Goal: Information Seeking & Learning: Learn about a topic

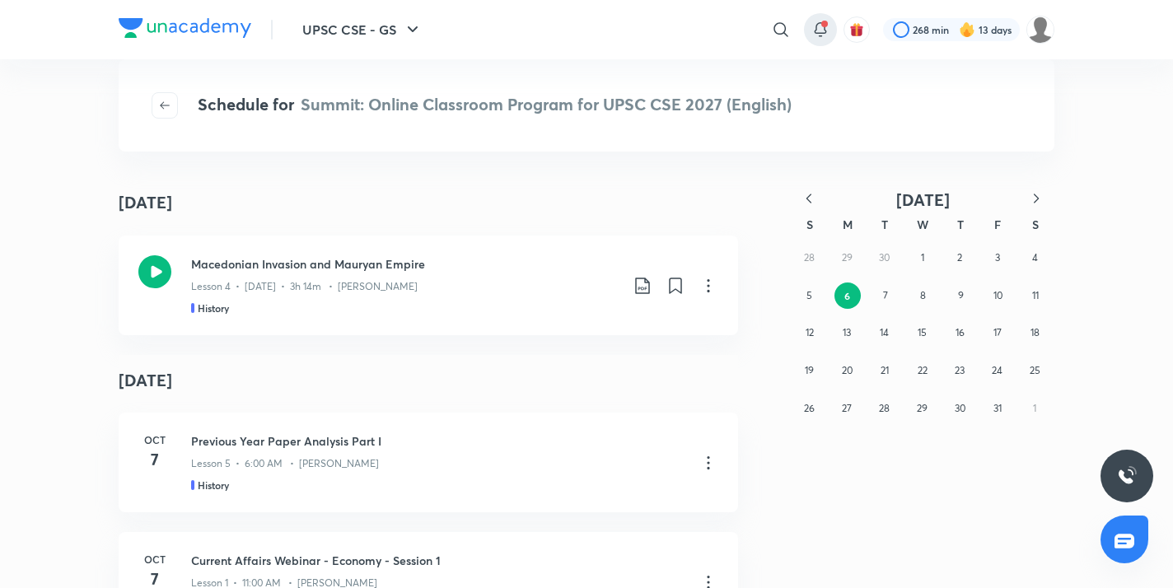
click at [818, 32] on icon at bounding box center [820, 28] width 11 height 10
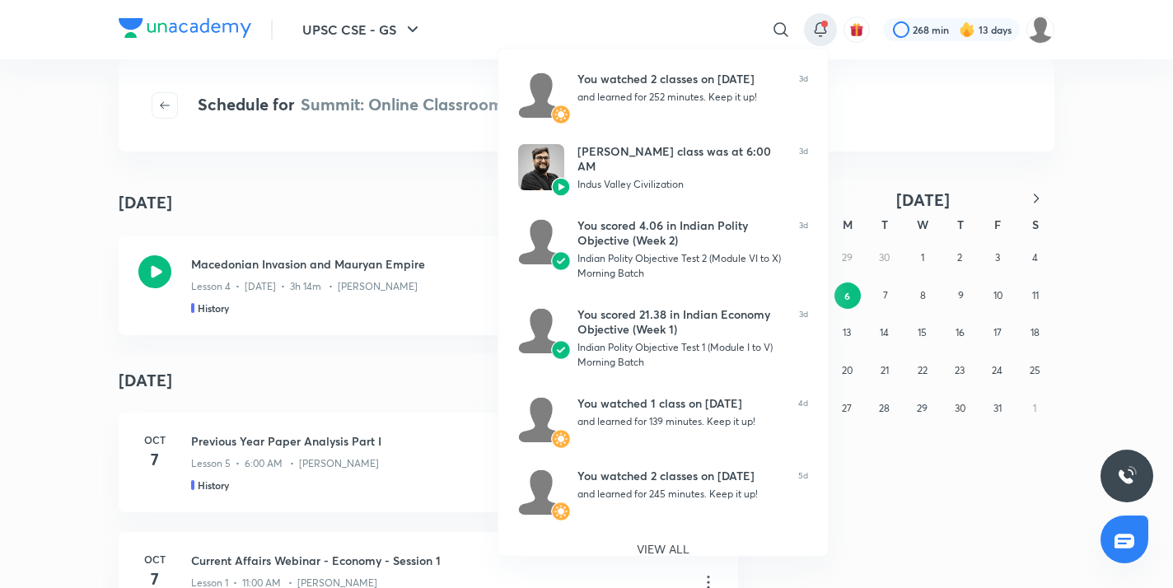
scroll to position [370, 0]
click at [679, 540] on p "VIEW ALL" at bounding box center [663, 548] width 53 height 17
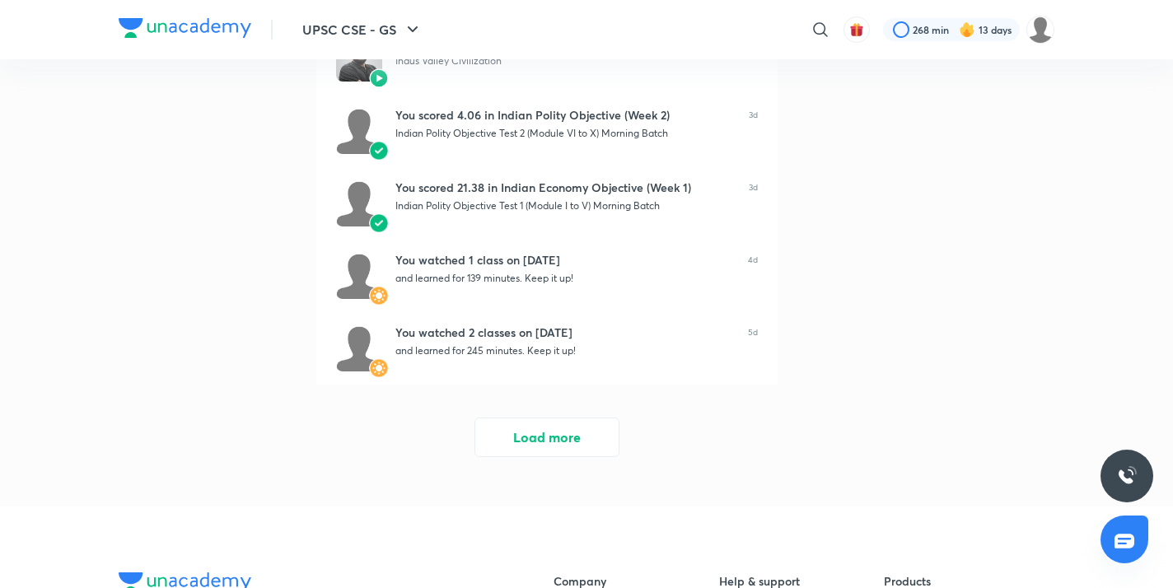
scroll to position [474, 0]
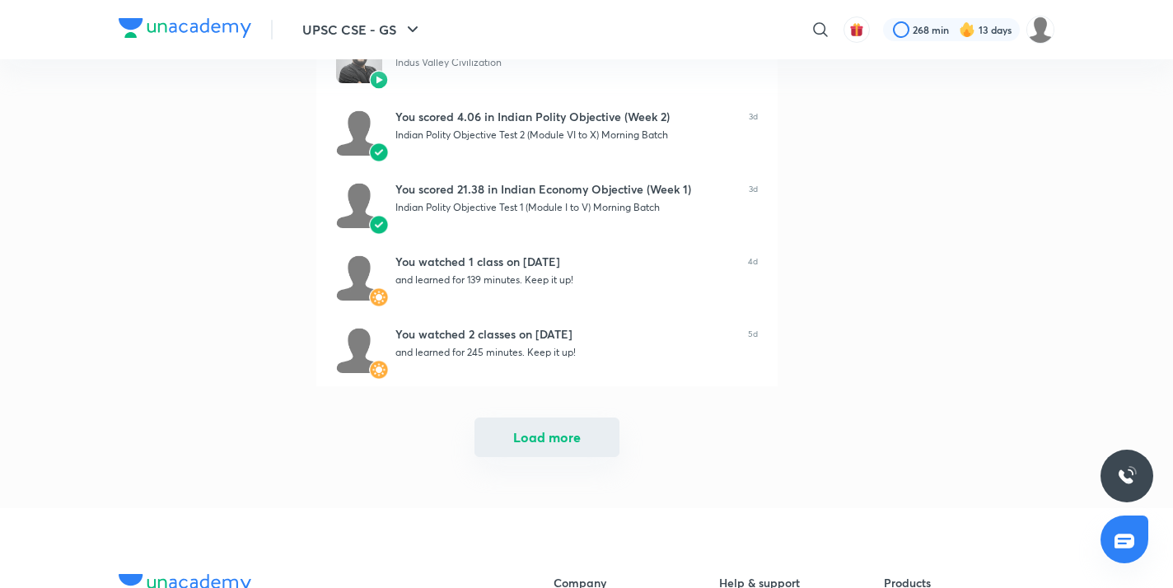
click at [549, 424] on button "Load more" at bounding box center [546, 438] width 145 height 40
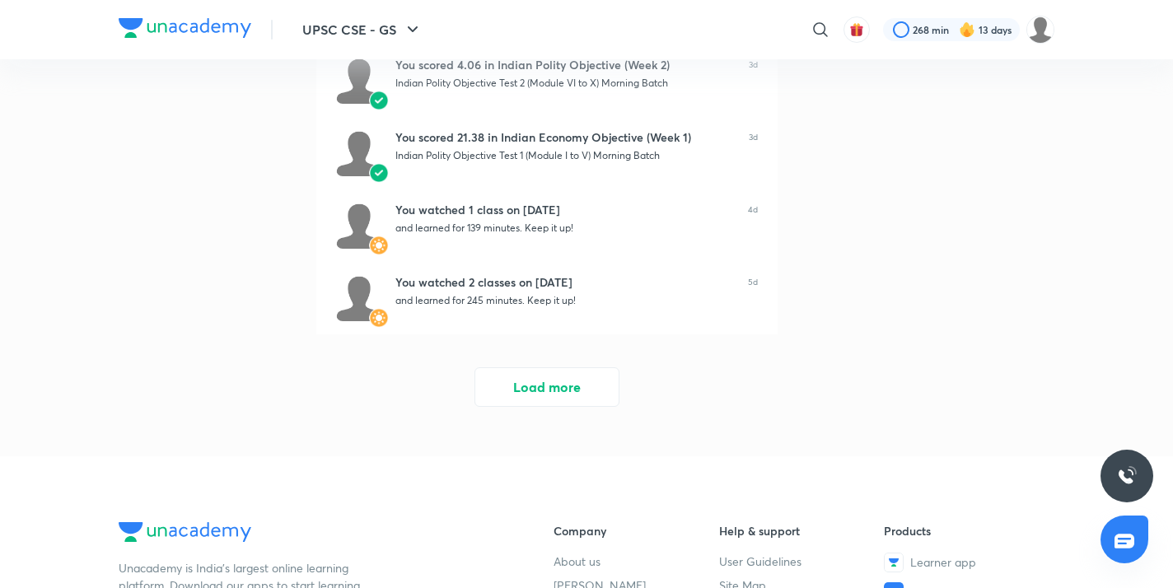
scroll to position [1270, 0]
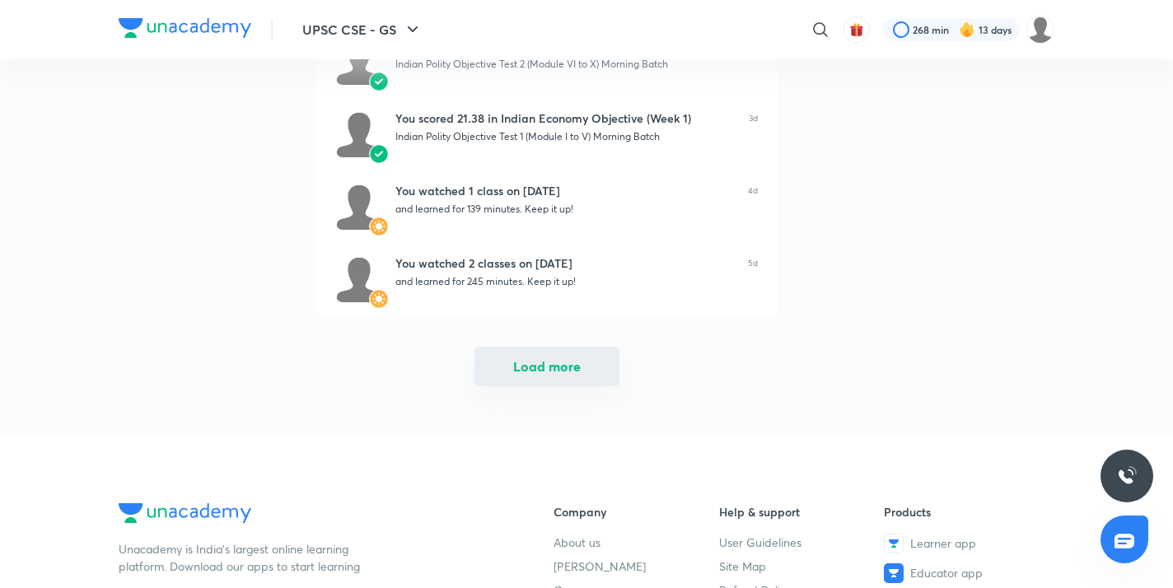
click at [547, 377] on button "Load more" at bounding box center [546, 367] width 145 height 40
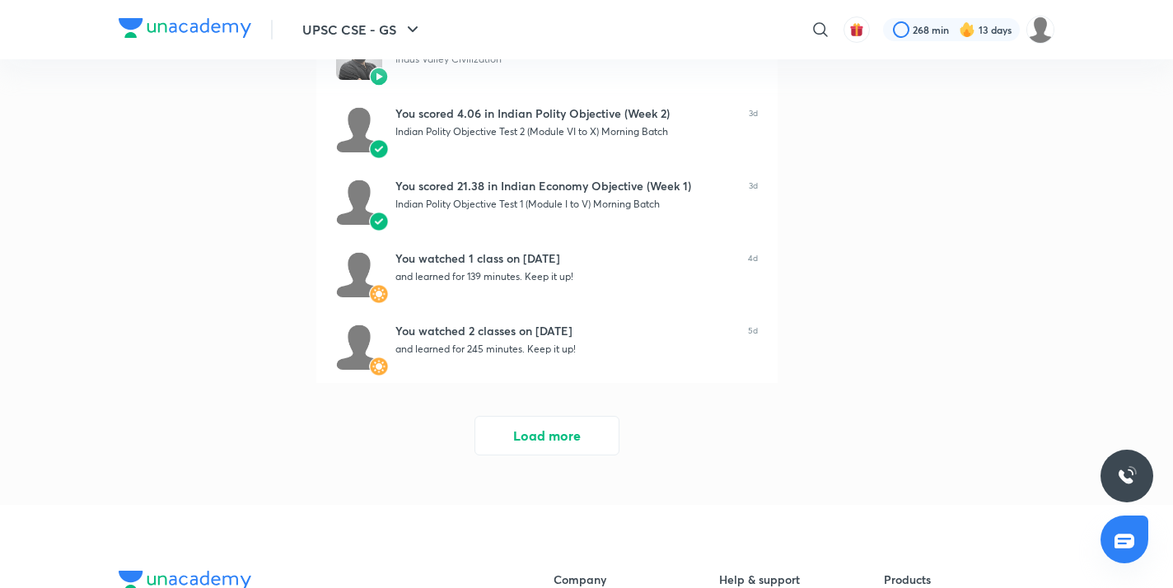
scroll to position [1929, 0]
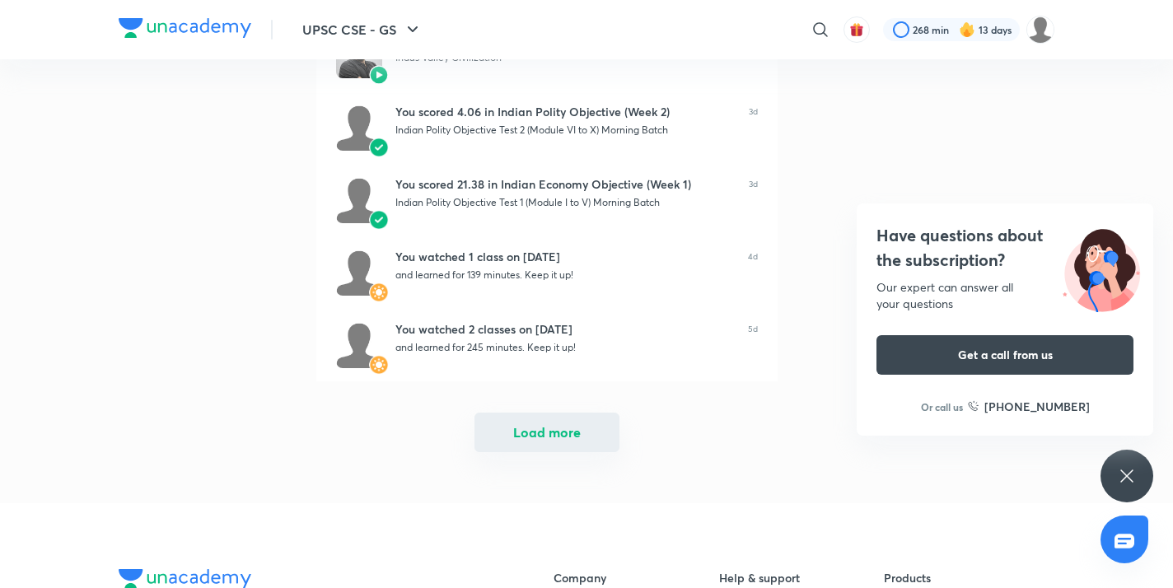
click at [549, 435] on button "Load more" at bounding box center [546, 433] width 145 height 40
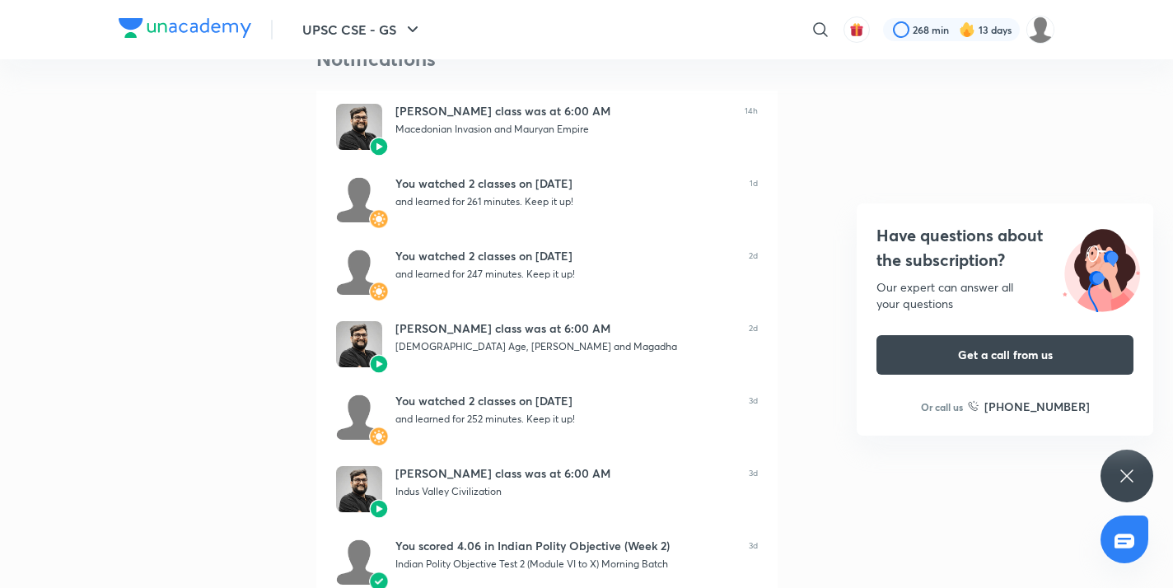
scroll to position [0, 0]
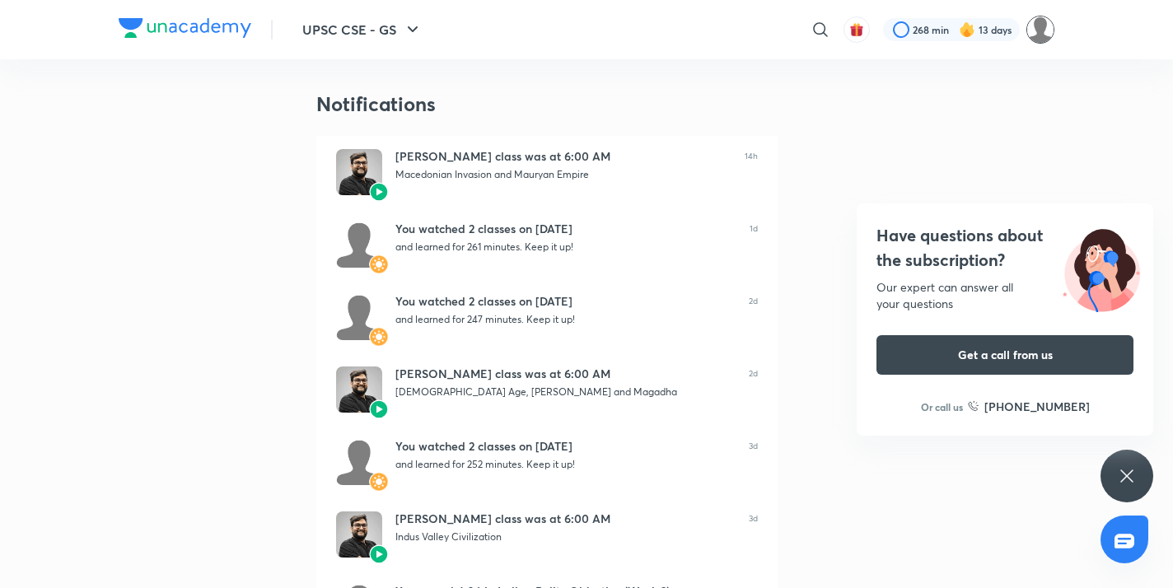
click at [1042, 35] on img at bounding box center [1040, 30] width 28 height 28
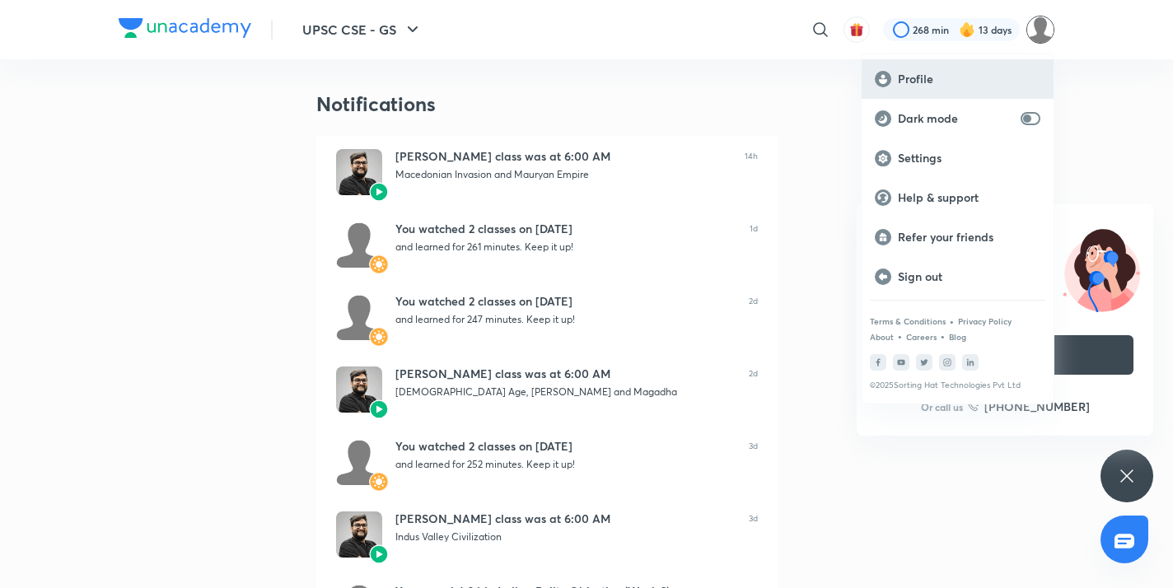
click at [920, 81] on p "Profile" at bounding box center [969, 79] width 143 height 15
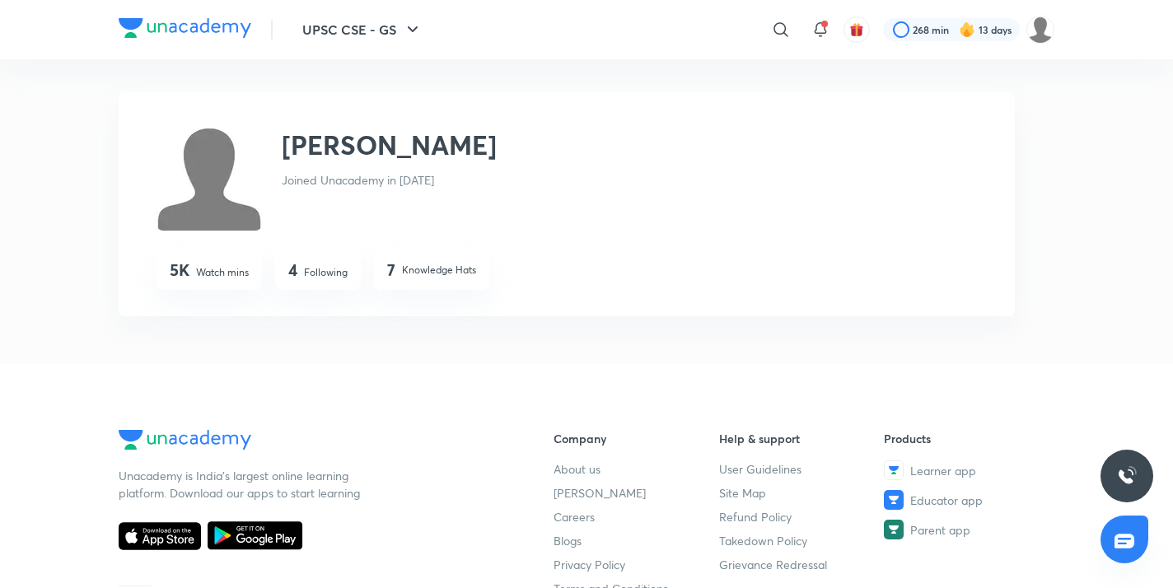
click at [133, 32] on img at bounding box center [185, 28] width 133 height 20
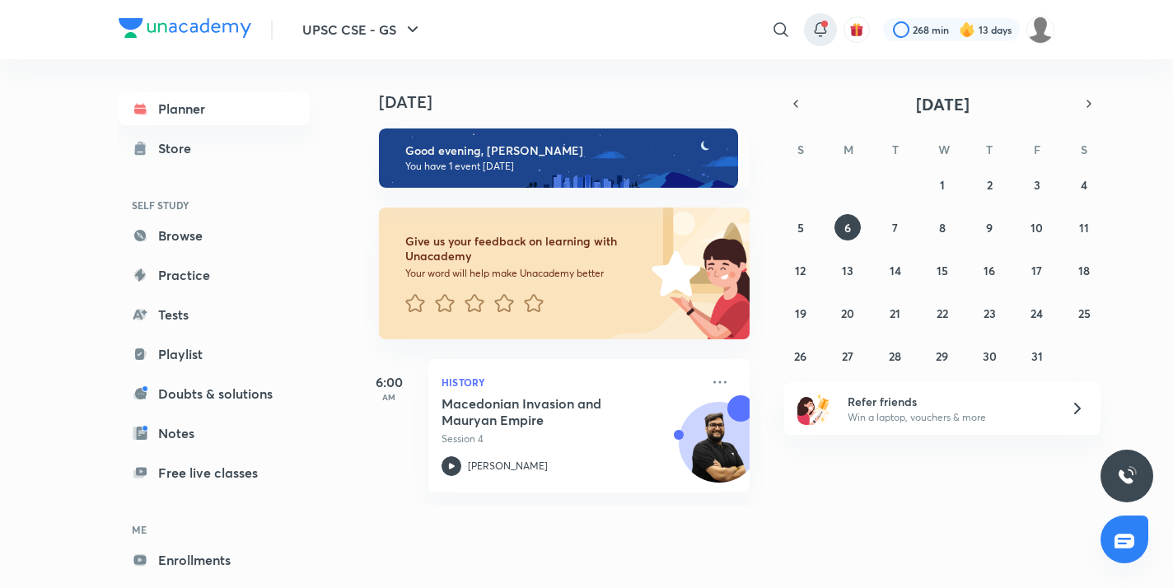
click at [814, 26] on icon at bounding box center [821, 30] width 20 height 20
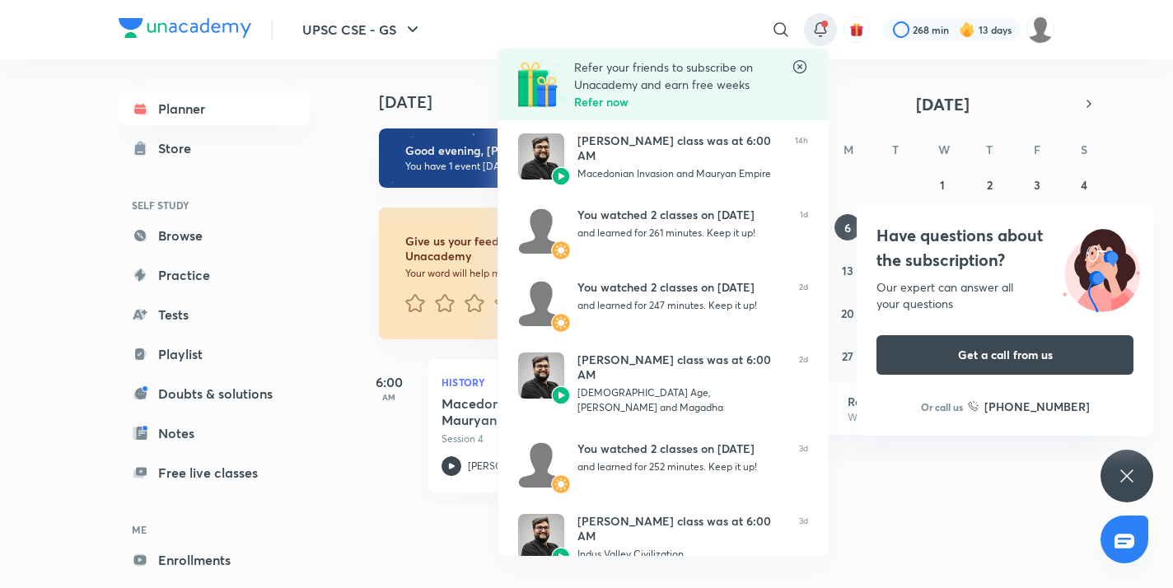
click at [954, 538] on div at bounding box center [586, 294] width 1173 height 588
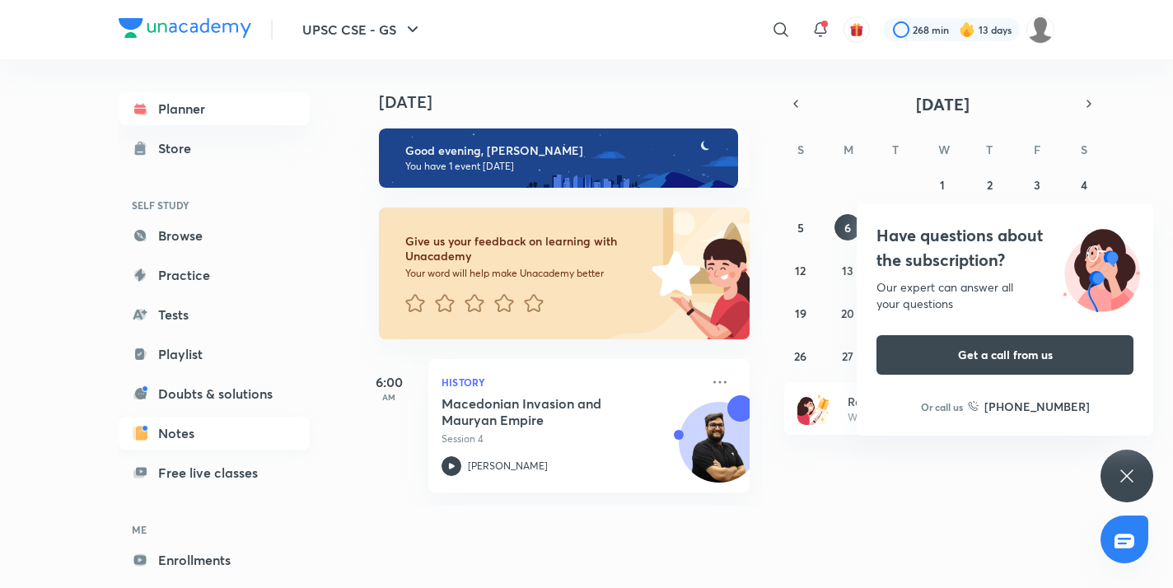
click at [178, 432] on link "Notes" at bounding box center [214, 433] width 191 height 33
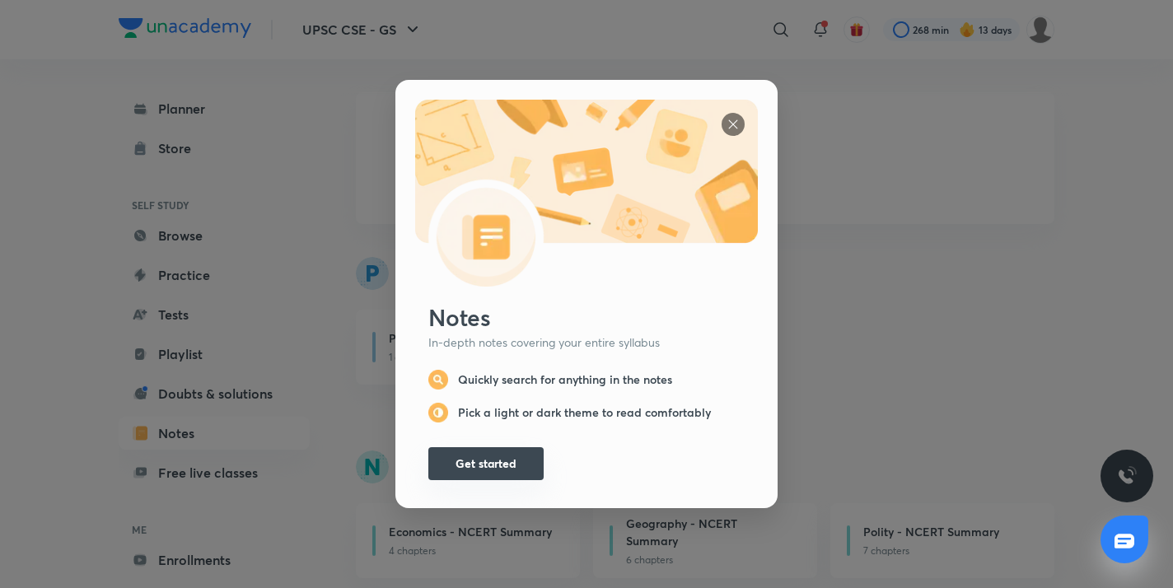
click at [496, 468] on button "Get started" at bounding box center [485, 463] width 115 height 33
